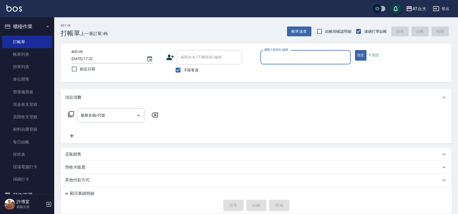
click at [302, 59] on input "服務人員姓名/編號" at bounding box center [305, 57] width 85 height 9
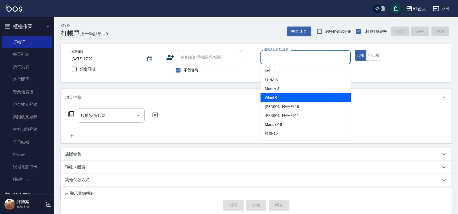
click at [332, 94] on div "Winni -9" at bounding box center [305, 97] width 90 height 9
type input "Winni-9"
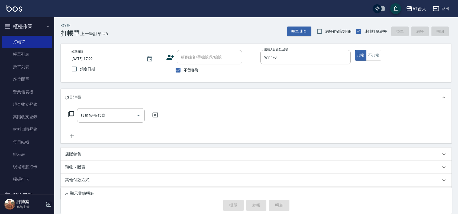
click at [375, 61] on div "帳單日期 [DATE] 17:22 鎖定日期 顧客姓名/手機號碼/編號 顧客姓名/手機號碼/編號 不留客資 服務人員姓名/編號 Winni-9 服務人員姓名/…" at bounding box center [256, 63] width 378 height 26
drag, startPoint x: 373, startPoint y: 53, endPoint x: 366, endPoint y: 61, distance: 10.2
click at [373, 54] on button "不指定" at bounding box center [373, 55] width 15 height 11
drag, startPoint x: 115, startPoint y: 114, endPoint x: 202, endPoint y: 165, distance: 101.5
click at [115, 114] on input "服務名稱/代號" at bounding box center [106, 115] width 55 height 9
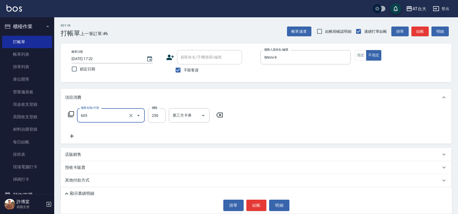
type input "洗髮 (女)(605)"
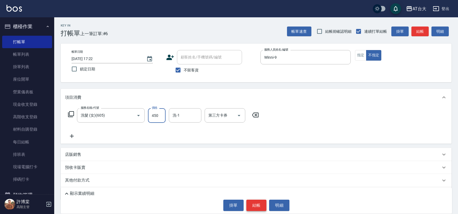
type input "450"
click at [250, 206] on button "結帳" at bounding box center [256, 205] width 20 height 11
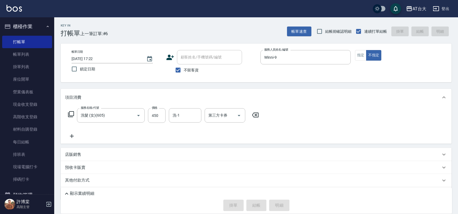
type input "[DATE] 18:06"
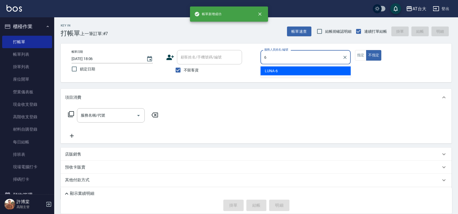
type input "LUNA-6"
type button "false"
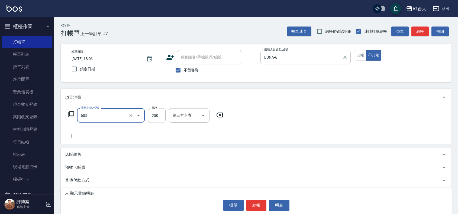
type input "洗髮 (女)(605)"
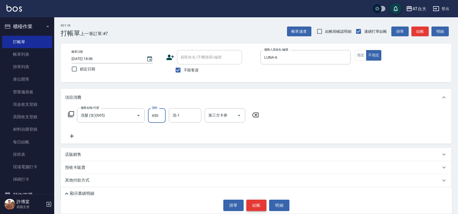
type input "450"
click at [259, 205] on button "結帳" at bounding box center [256, 205] width 20 height 11
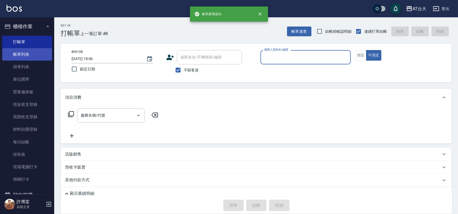
click at [15, 54] on link "帳單列表" at bounding box center [27, 54] width 50 height 12
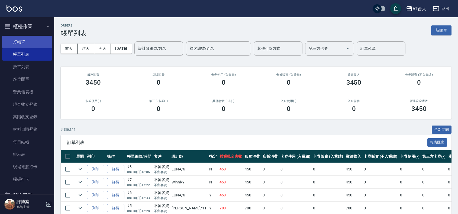
click at [16, 41] on link "打帳單" at bounding box center [27, 42] width 50 height 12
